Goal: Task Accomplishment & Management: Manage account settings

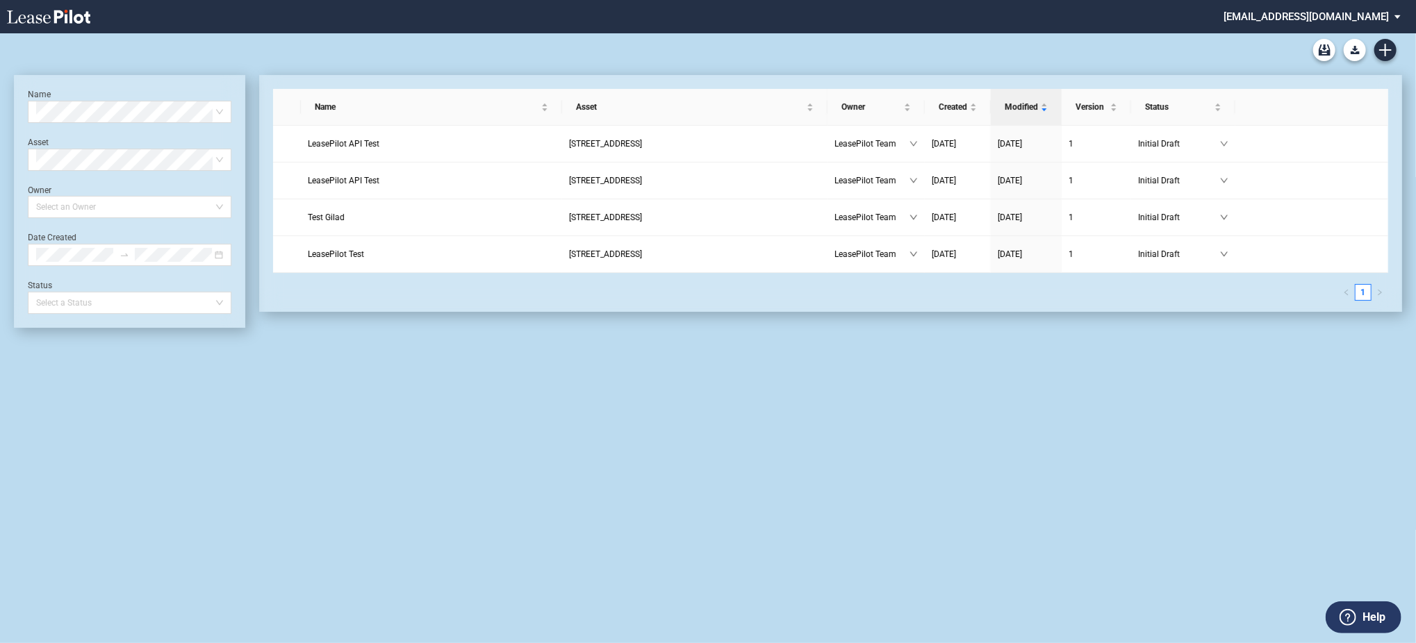
click at [1346, 16] on md-select "admin@leasepilot.co Change Password 2-Factor Authentication Admin Area Form Man…" at bounding box center [1317, 15] width 190 height 31
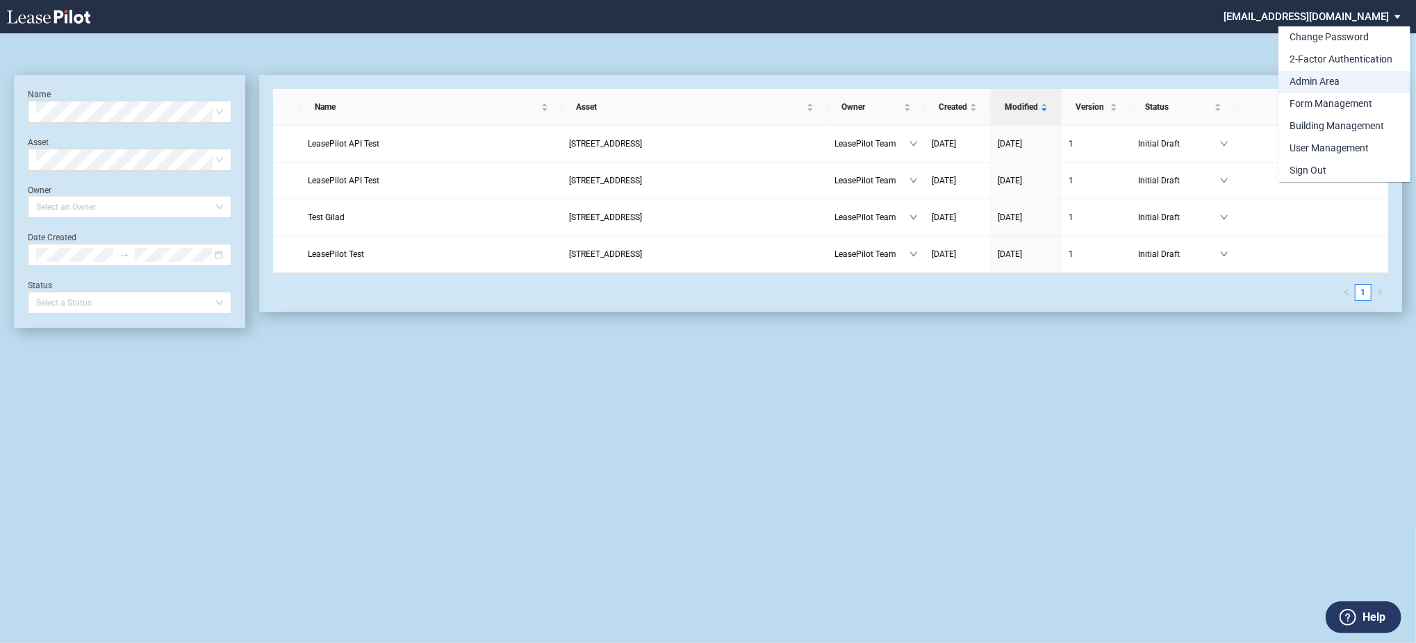
click at [1305, 76] on div "Admin Area" at bounding box center [1314, 82] width 50 height 14
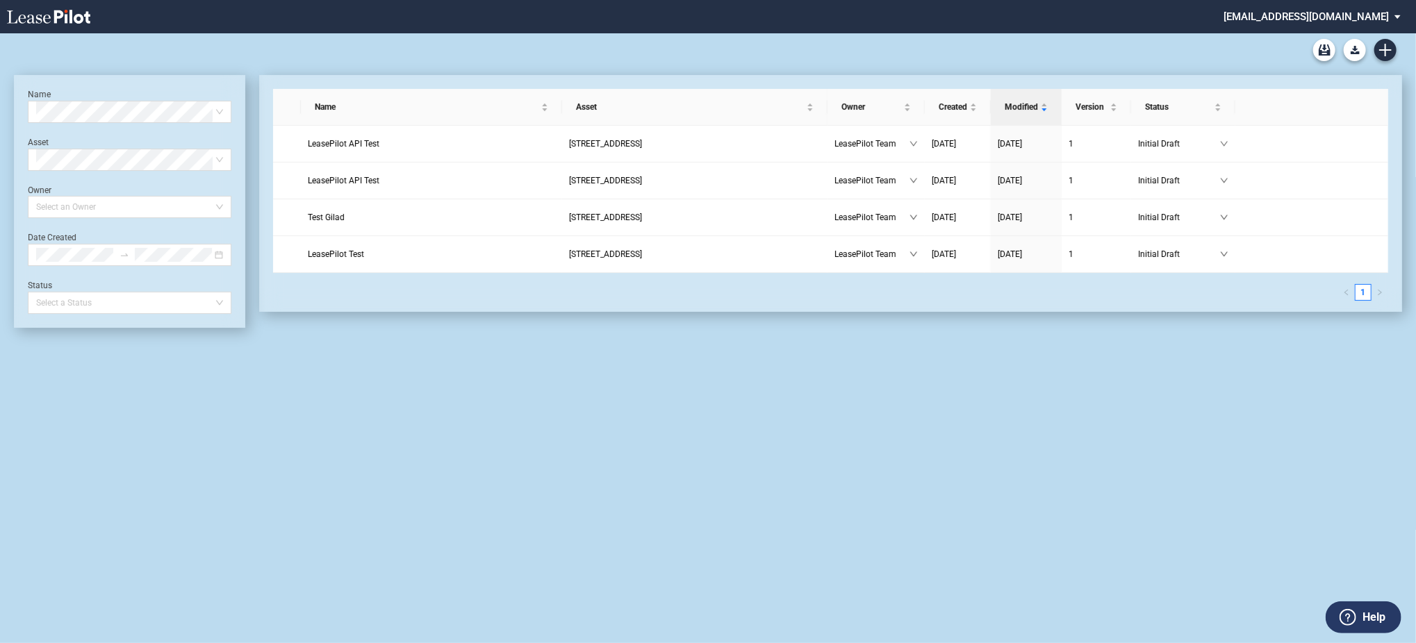
scroll to position [33, 0]
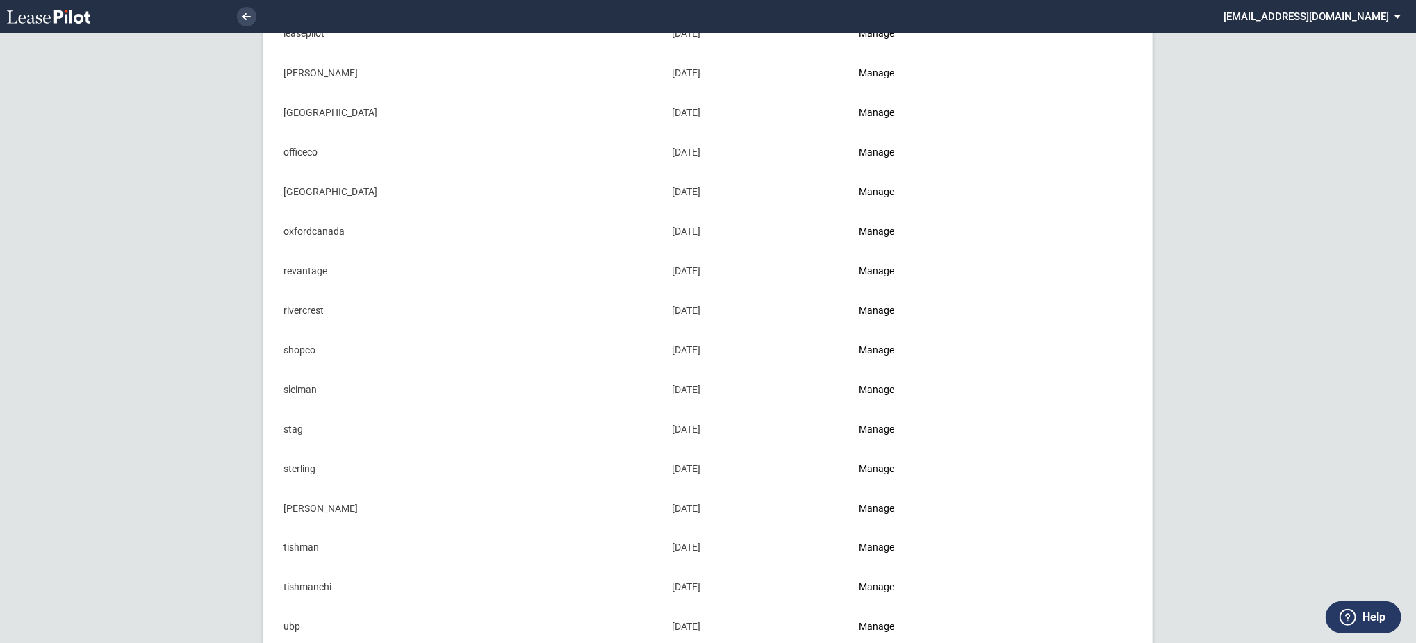
scroll to position [1451, 0]
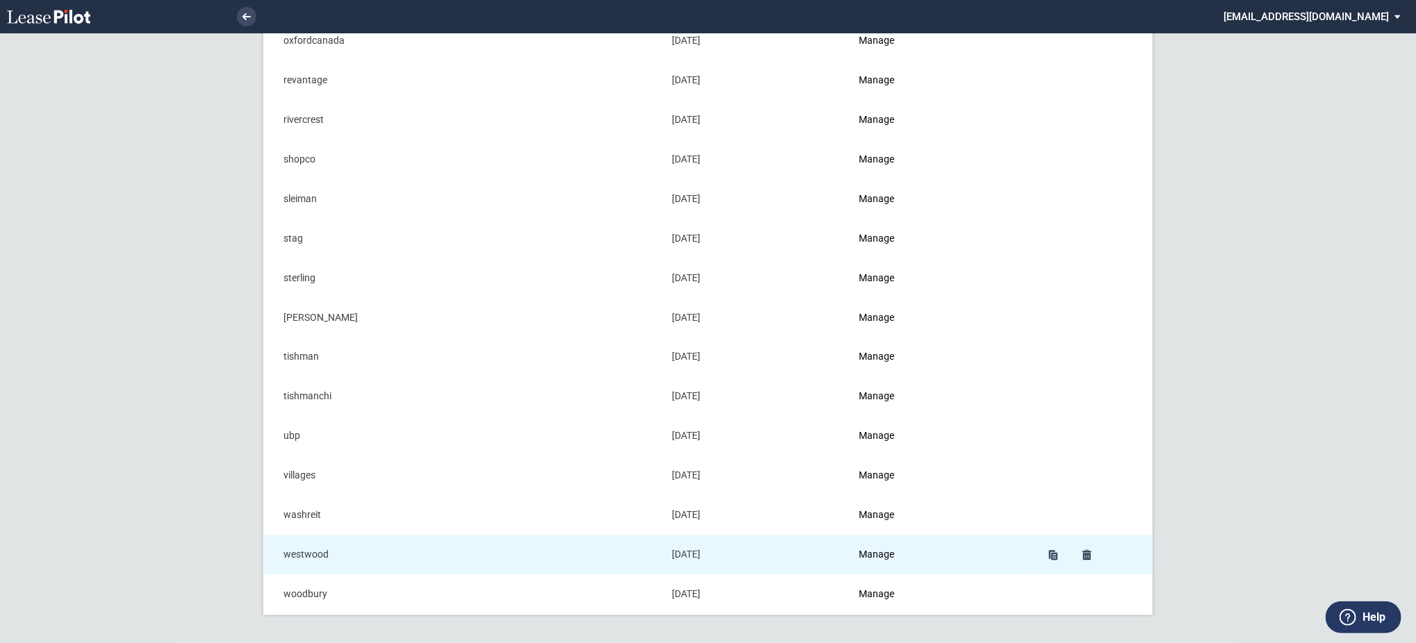
click at [905, 561] on td "Manage" at bounding box center [942, 556] width 185 height 40
click at [891, 555] on link "Manage" at bounding box center [876, 555] width 35 height 11
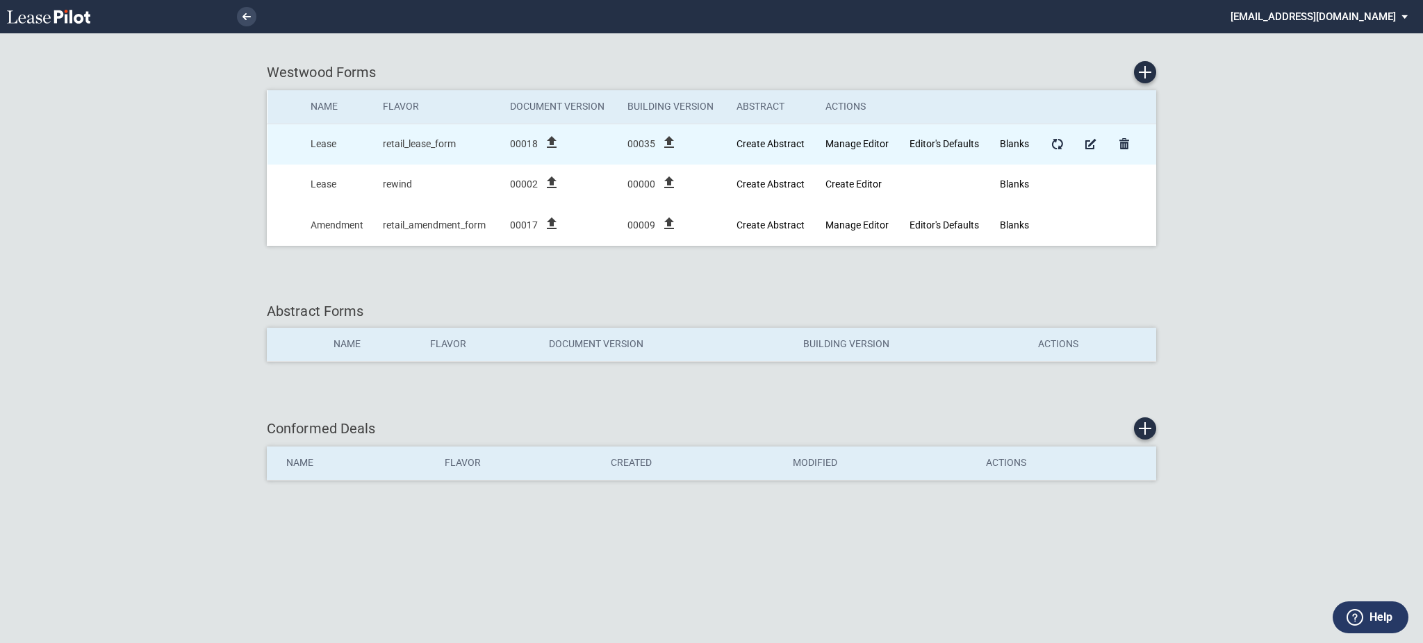
click at [667, 143] on icon "file_upload" at bounding box center [669, 142] width 17 height 17
click at [668, 141] on icon "file_upload" at bounding box center [669, 142] width 17 height 17
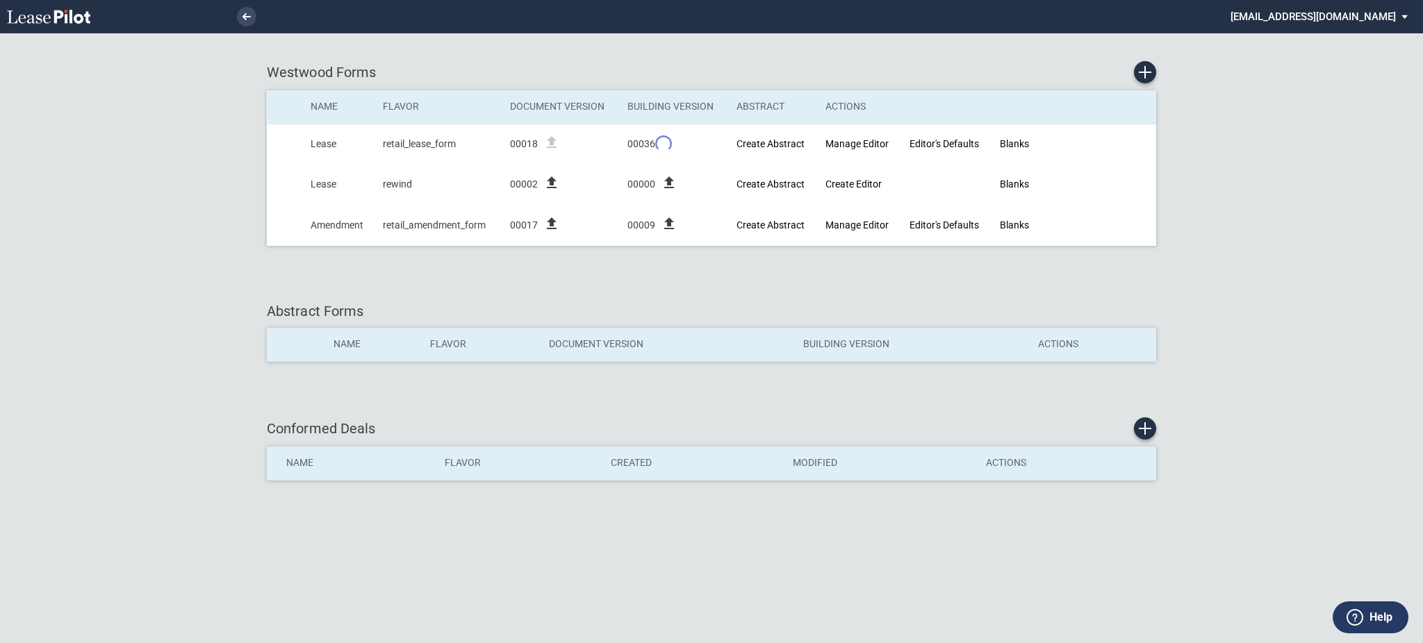
click at [1366, 226] on div "Westwood Forms Name Flavor Document Version Building Version Abstract Actions L…" at bounding box center [711, 321] width 1423 height 643
